Goal: Find specific page/section: Find specific page/section

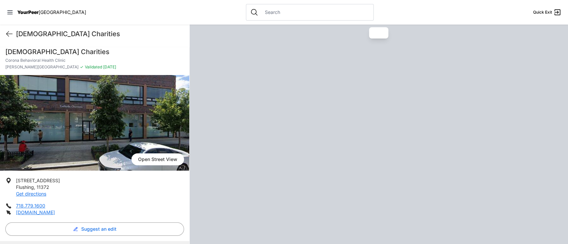
scroll to position [43, 0]
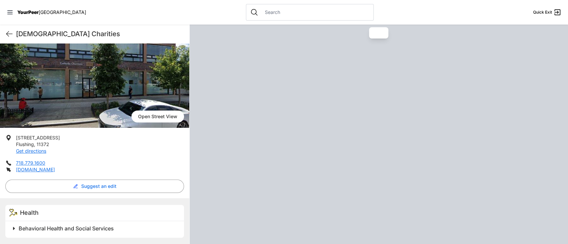
click at [48, 230] on span "Behavioral Health and Social Services" at bounding box center [66, 229] width 95 height 7
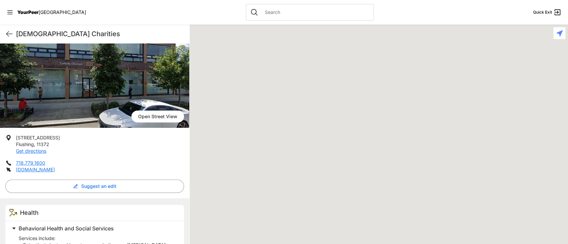
scroll to position [195, 0]
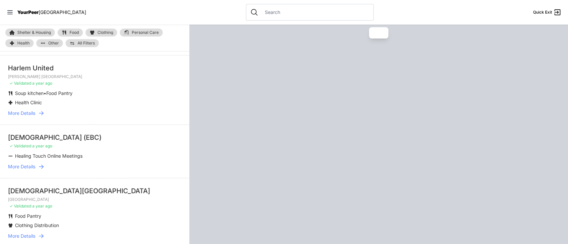
scroll to position [843, 0]
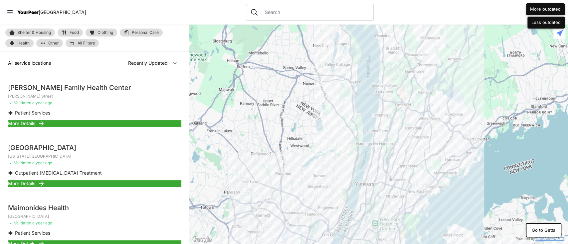
click at [28, 184] on span "More Details" at bounding box center [21, 184] width 27 height 7
